Goal: Transaction & Acquisition: Purchase product/service

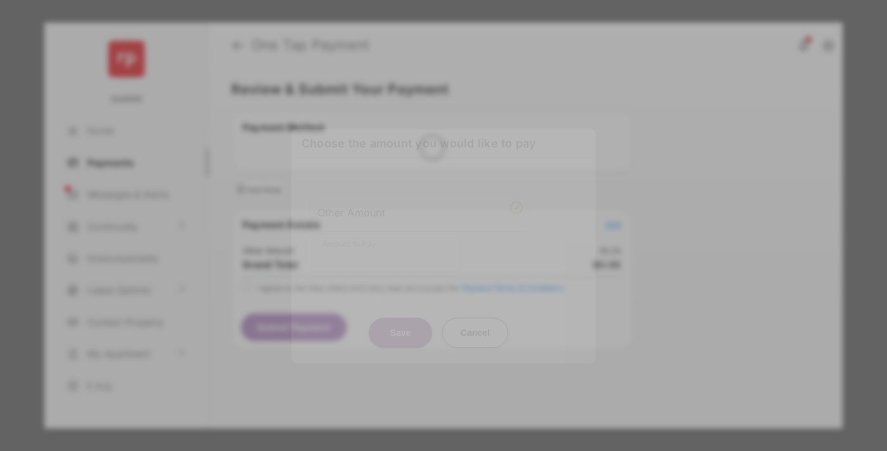
click at [420, 202] on div "Other Amount" at bounding box center [419, 213] width 205 height 22
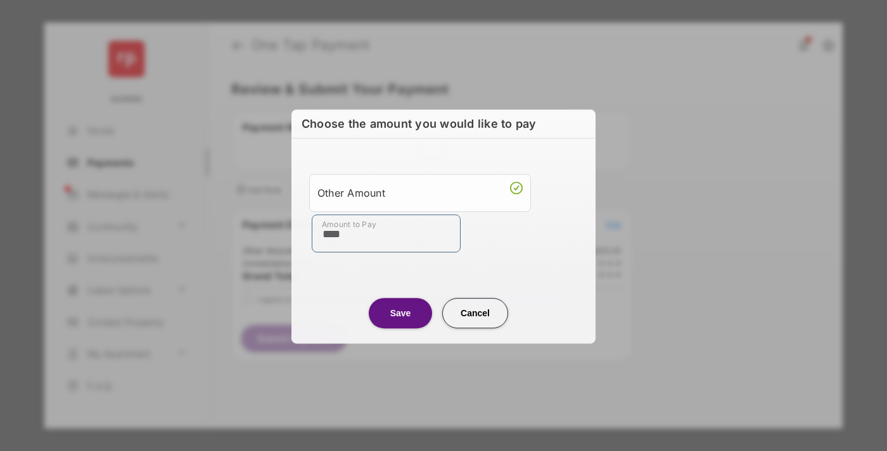
type input "****"
click at [400, 313] on button "Save" at bounding box center [400, 313] width 63 height 30
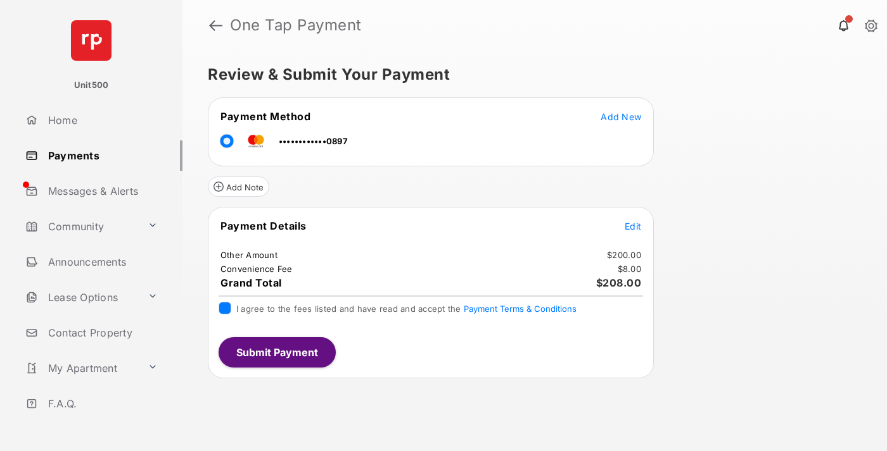
click at [276, 352] on button "Submit Payment" at bounding box center [276, 353] width 117 height 30
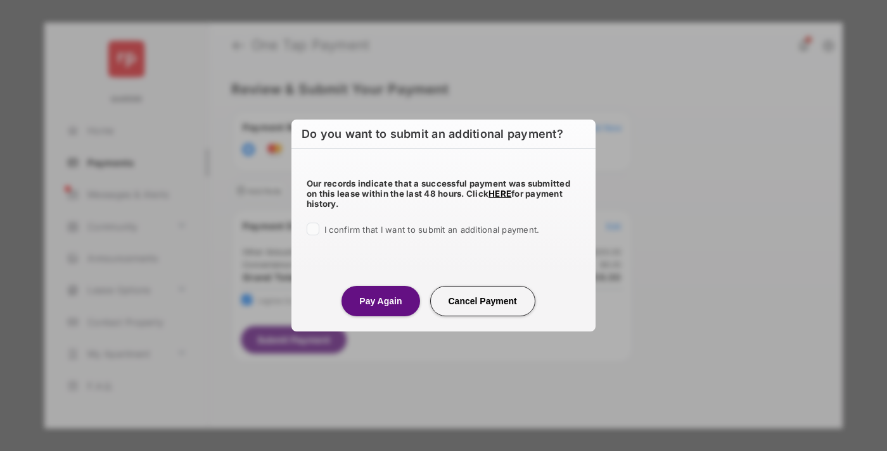
click at [380, 301] on button "Pay Again" at bounding box center [380, 301] width 78 height 30
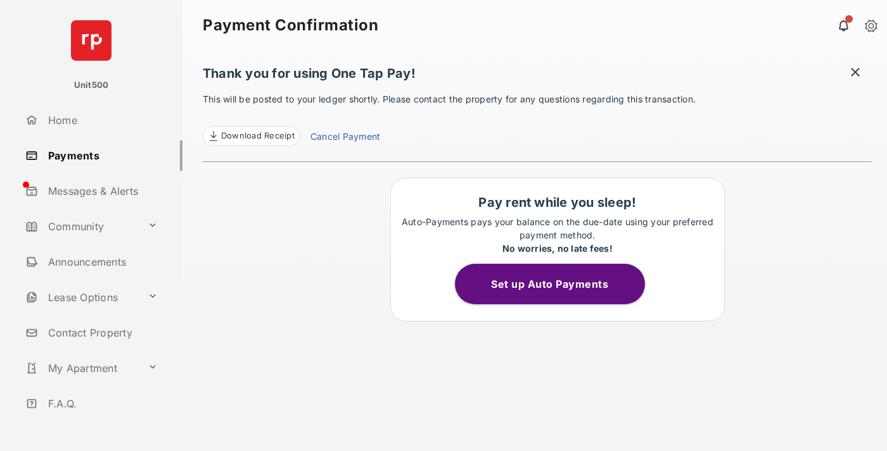
click at [855, 73] on span at bounding box center [855, 74] width 13 height 16
